Goal: Download file/media

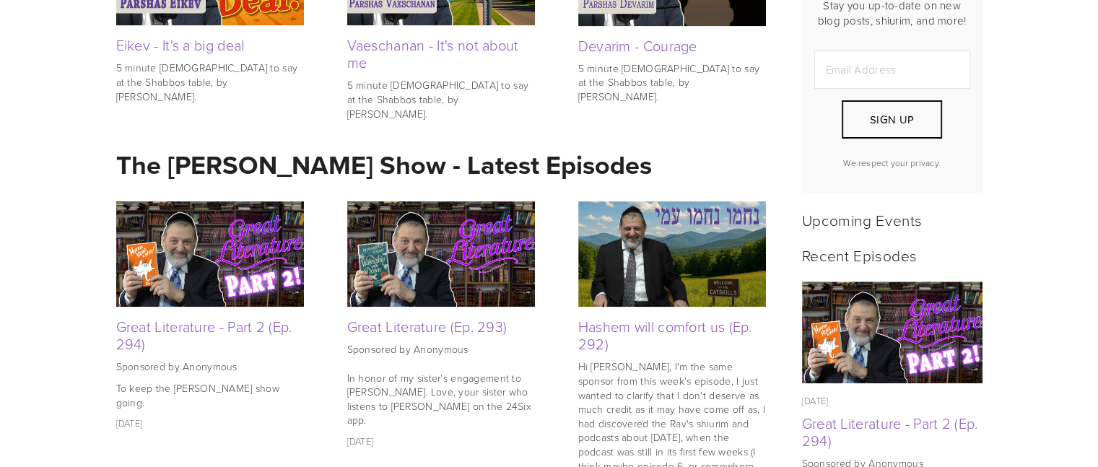
scroll to position [474, 0]
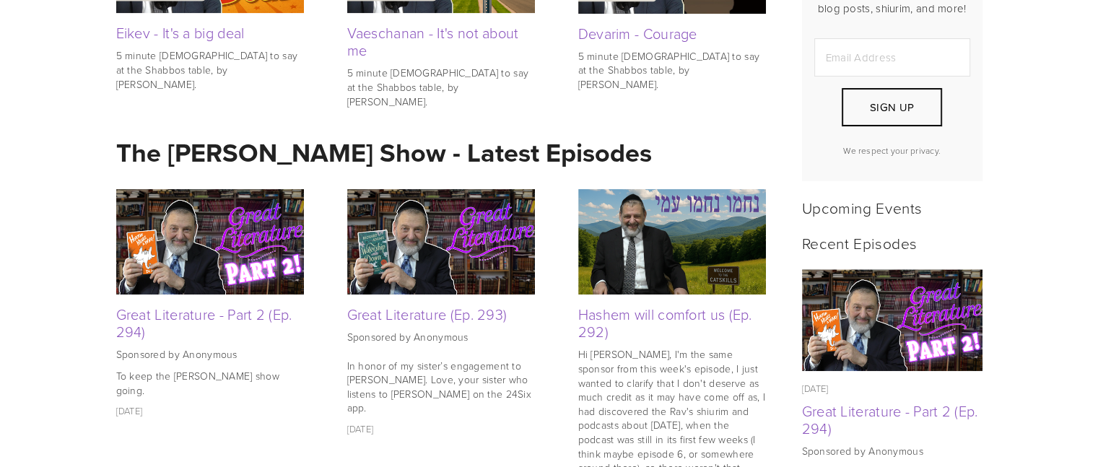
click at [161, 257] on img at bounding box center [210, 241] width 188 height 105
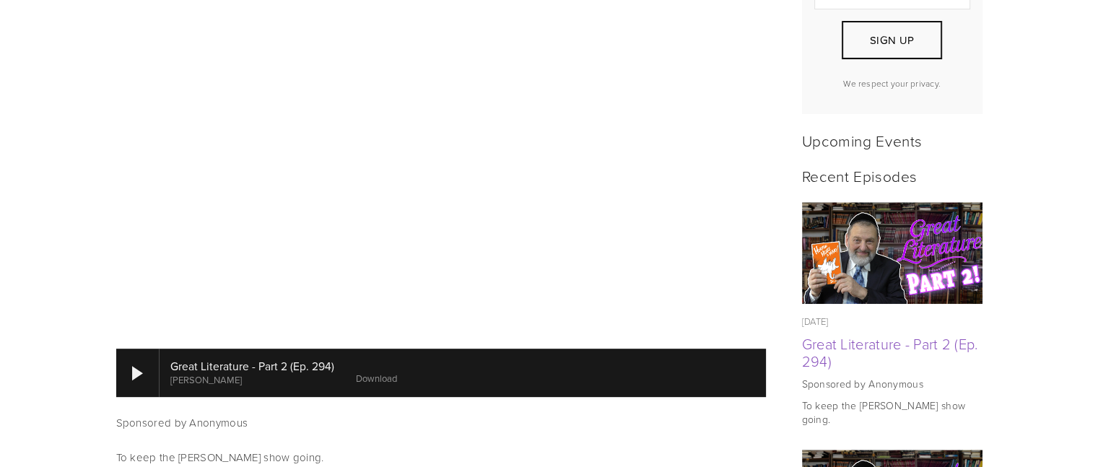
scroll to position [483, 0]
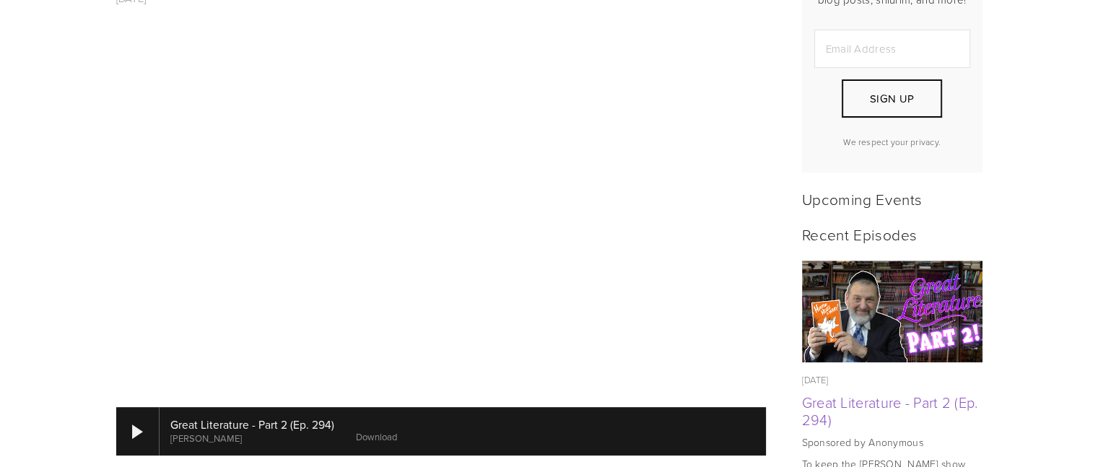
click at [374, 430] on link "Download" at bounding box center [376, 436] width 41 height 13
